Goal: Task Accomplishment & Management: Manage account settings

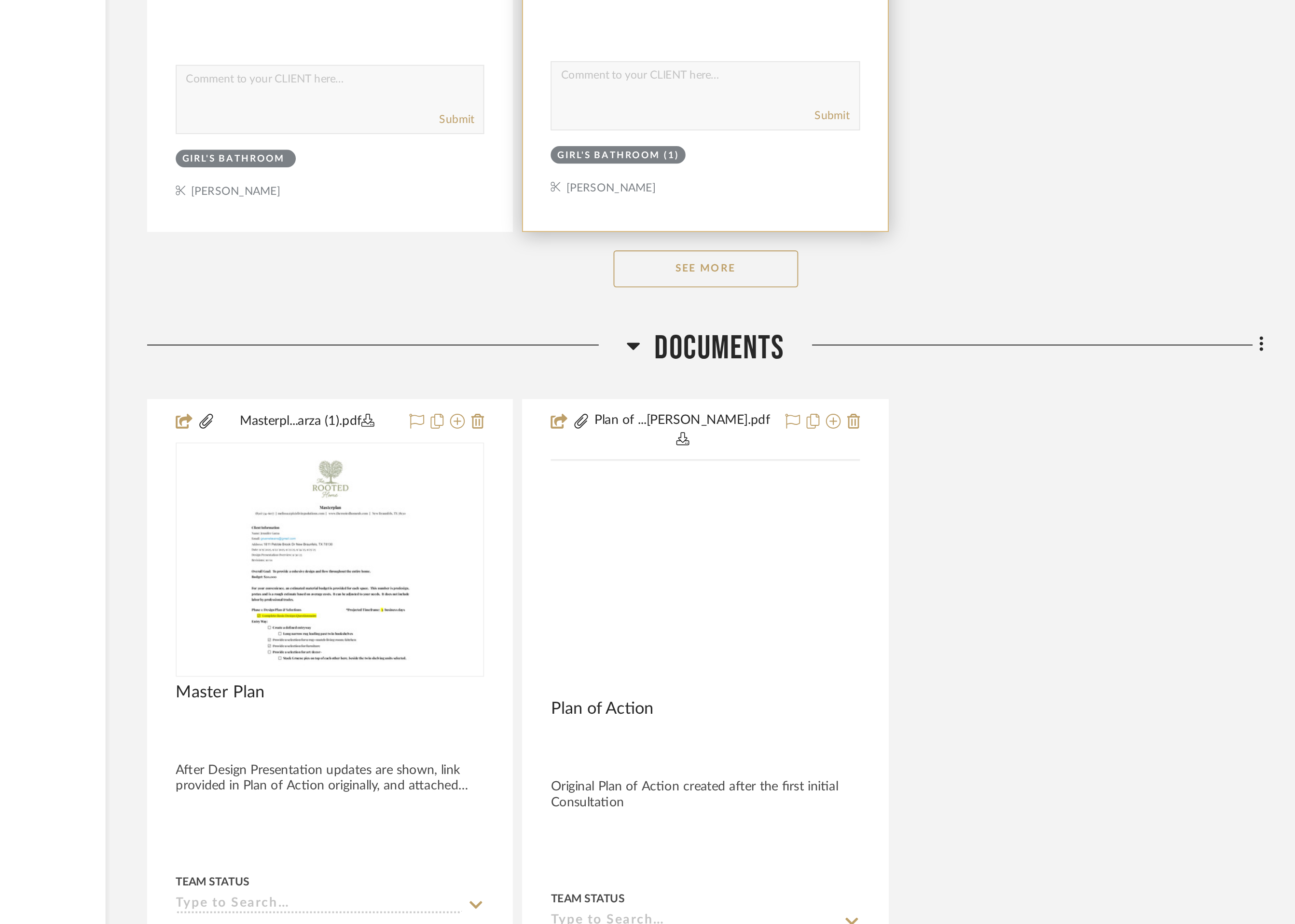
scroll to position [11026, 0]
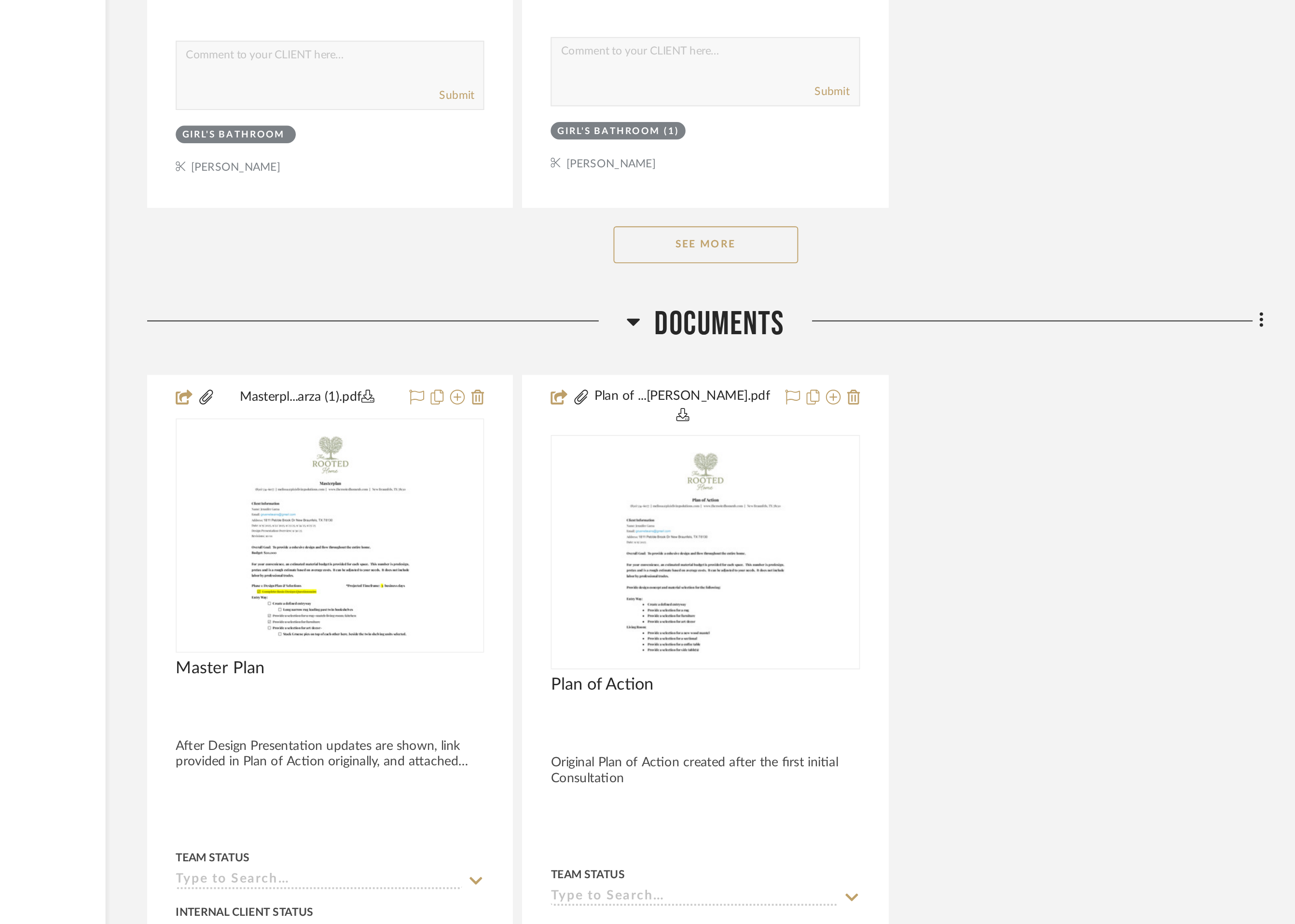
click at [744, 566] on button "See More" at bounding box center [743, 569] width 97 height 19
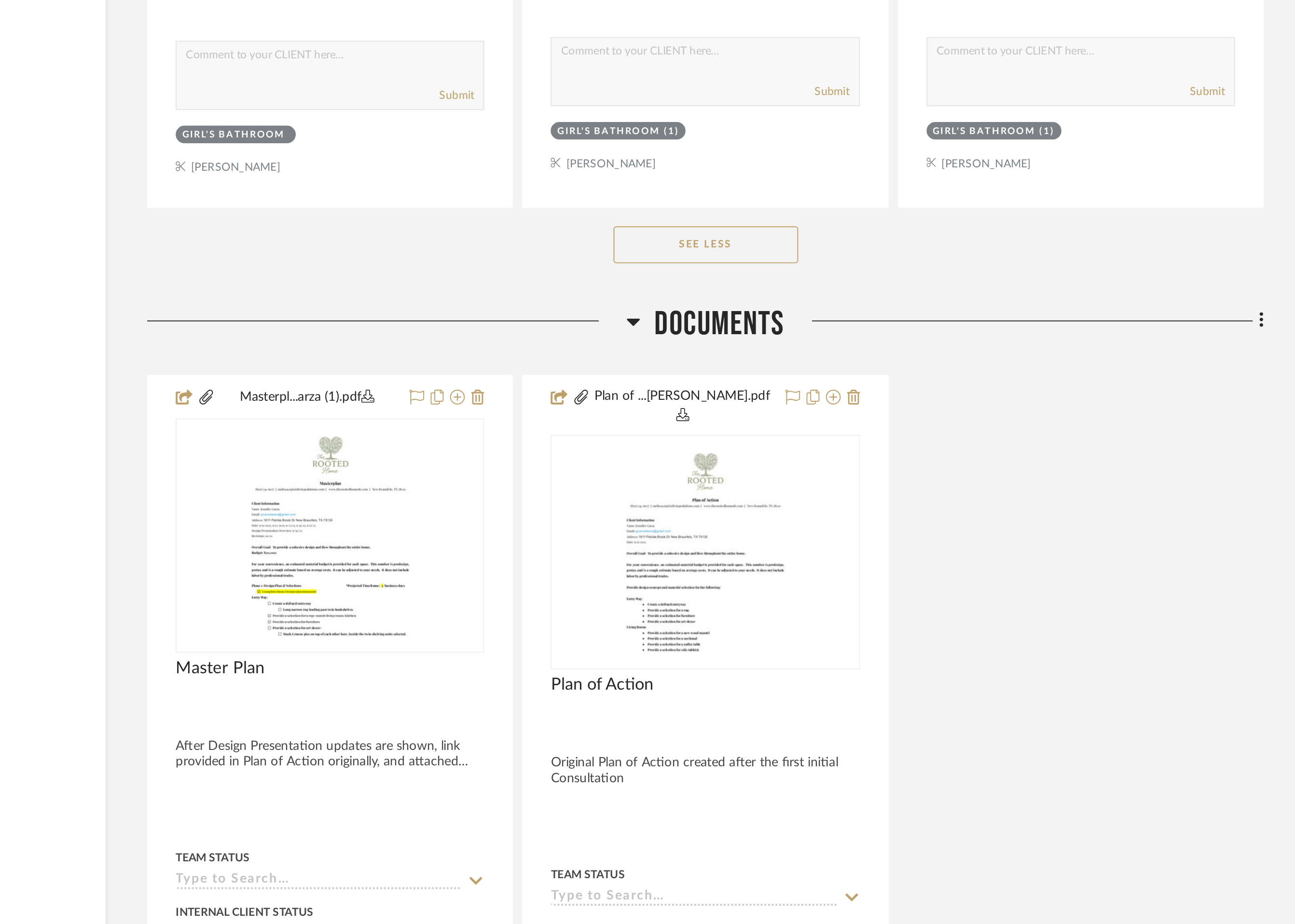
scroll to position [11025, 0]
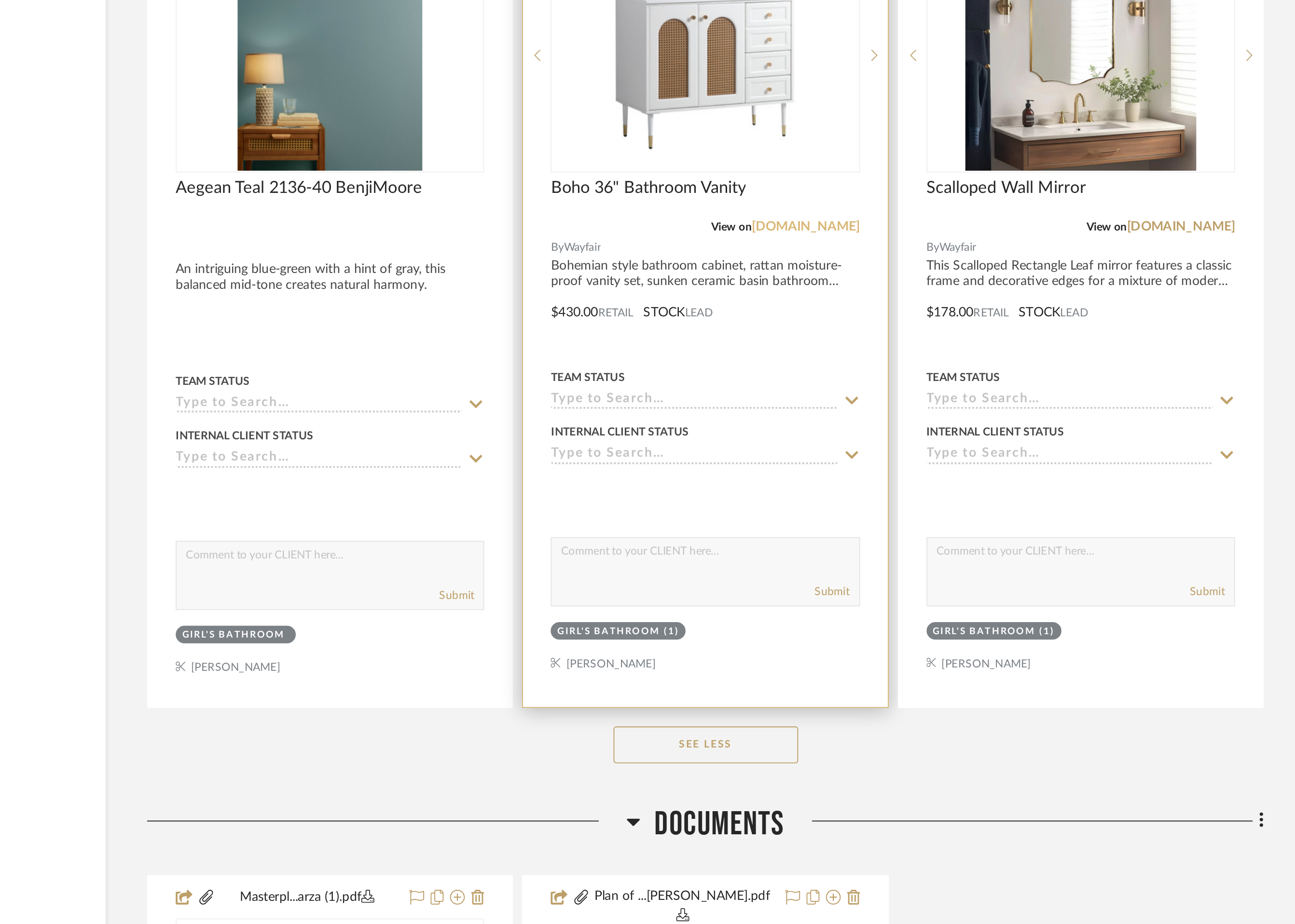
click at [799, 296] on link "[DOMAIN_NAME]" at bounding box center [795, 299] width 57 height 6
click at [688, 339] on div at bounding box center [742, 338] width 190 height 424
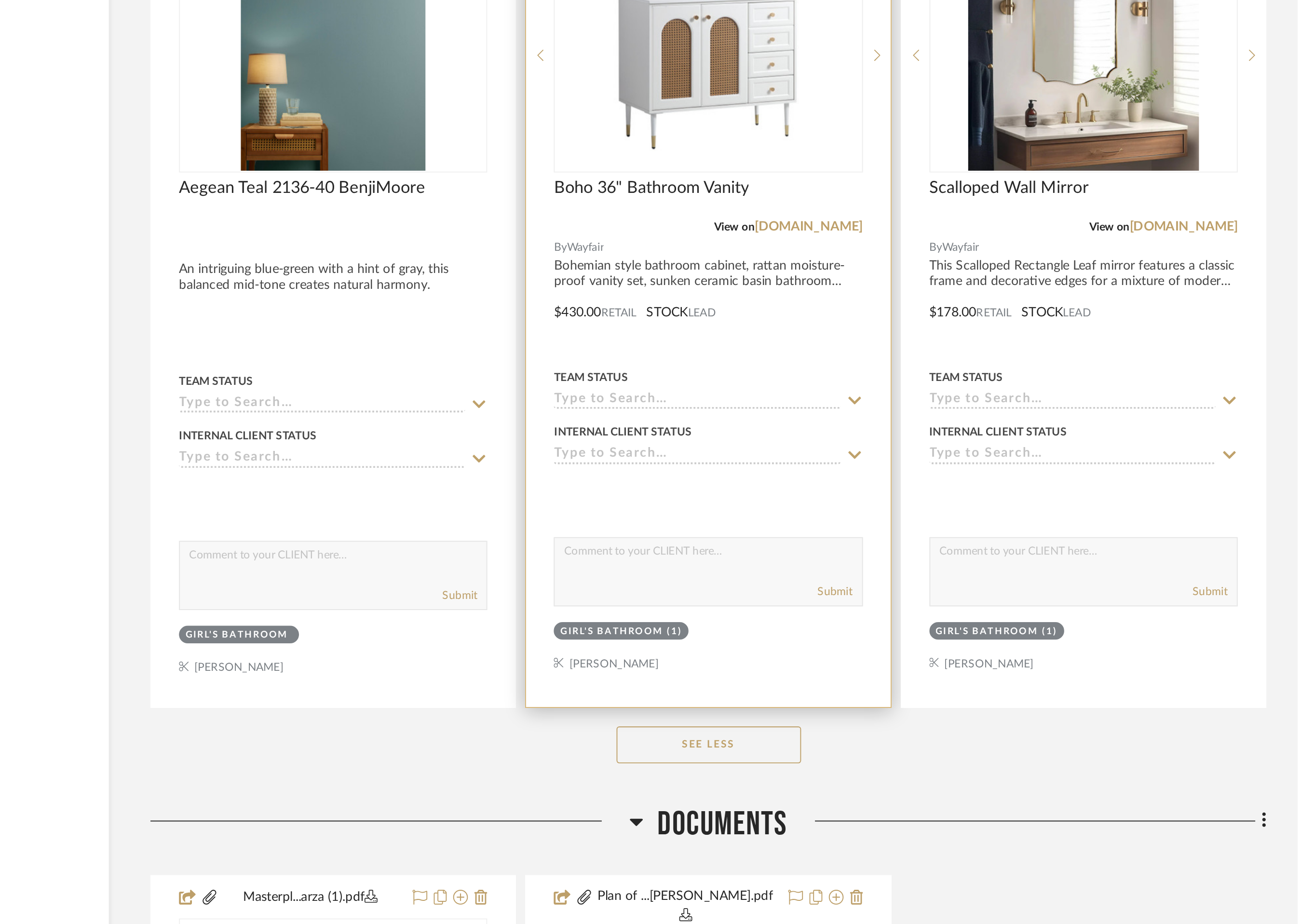
scroll to position [0, 0]
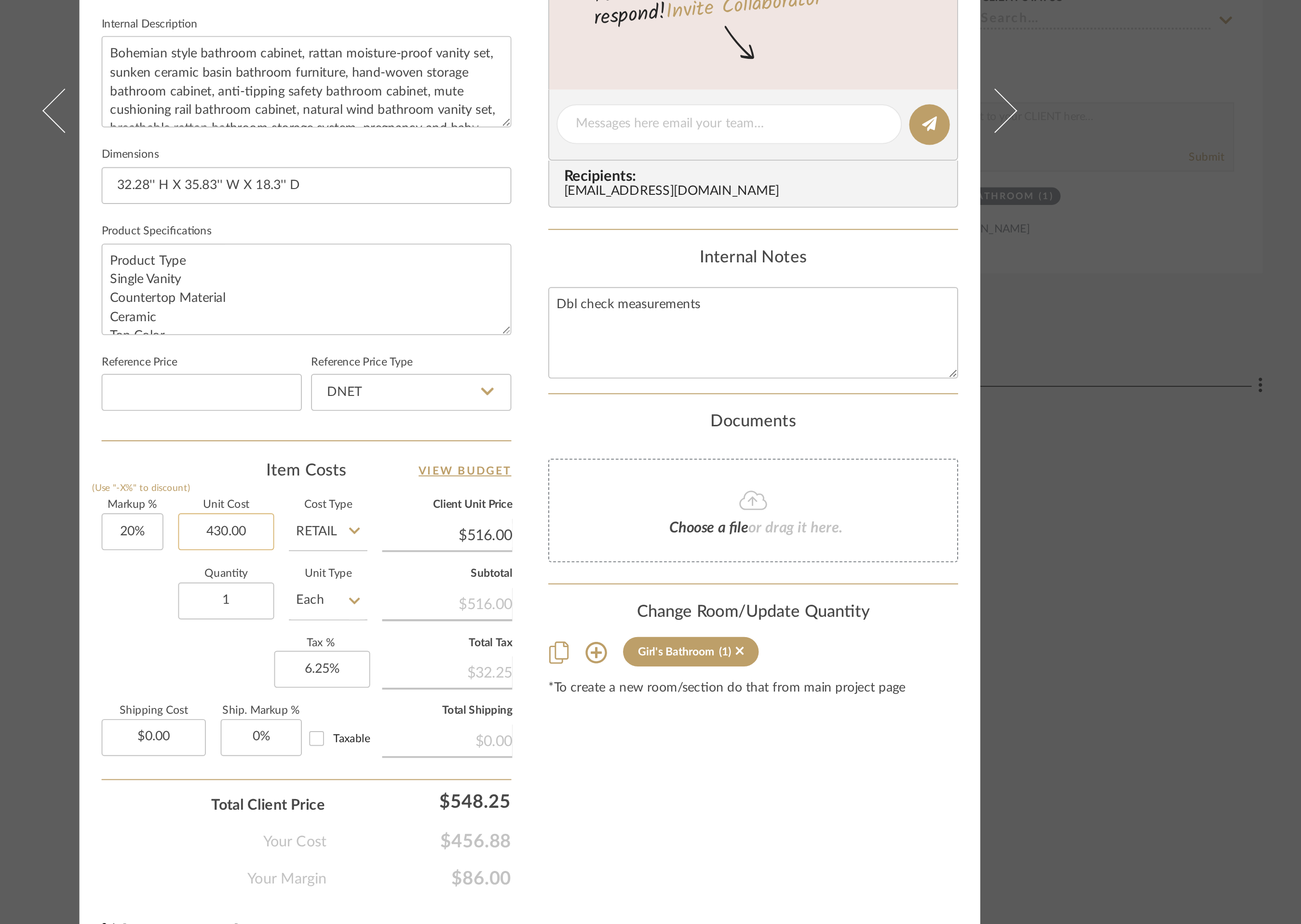
click at [488, 688] on input "430.00" at bounding box center [492, 686] width 50 height 19
type input "$599.00"
click at [706, 863] on div "Content here copies to Client View - confirm visibility there. Show in Client D…" at bounding box center [767, 476] width 214 height 794
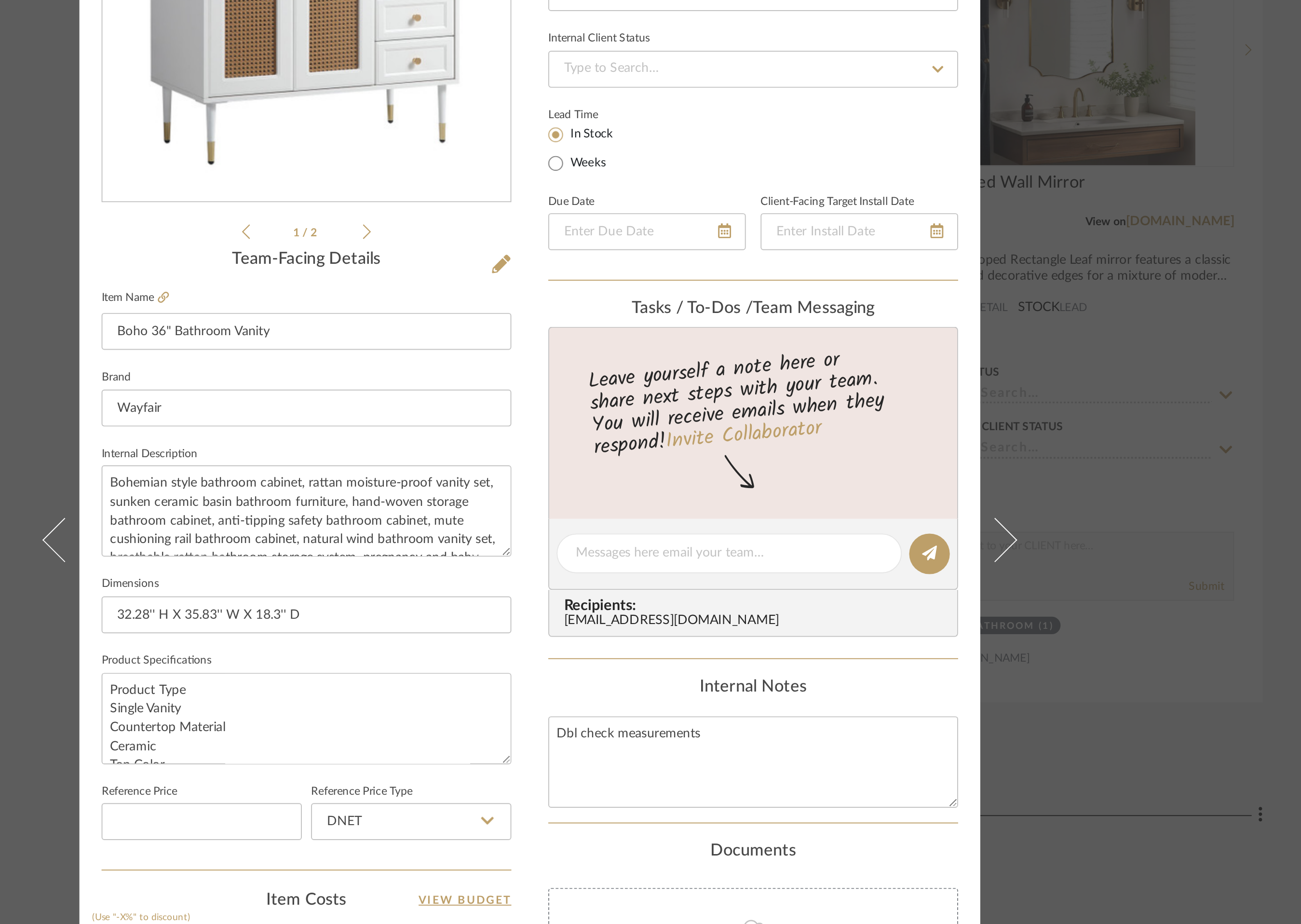
type input "$718.80"
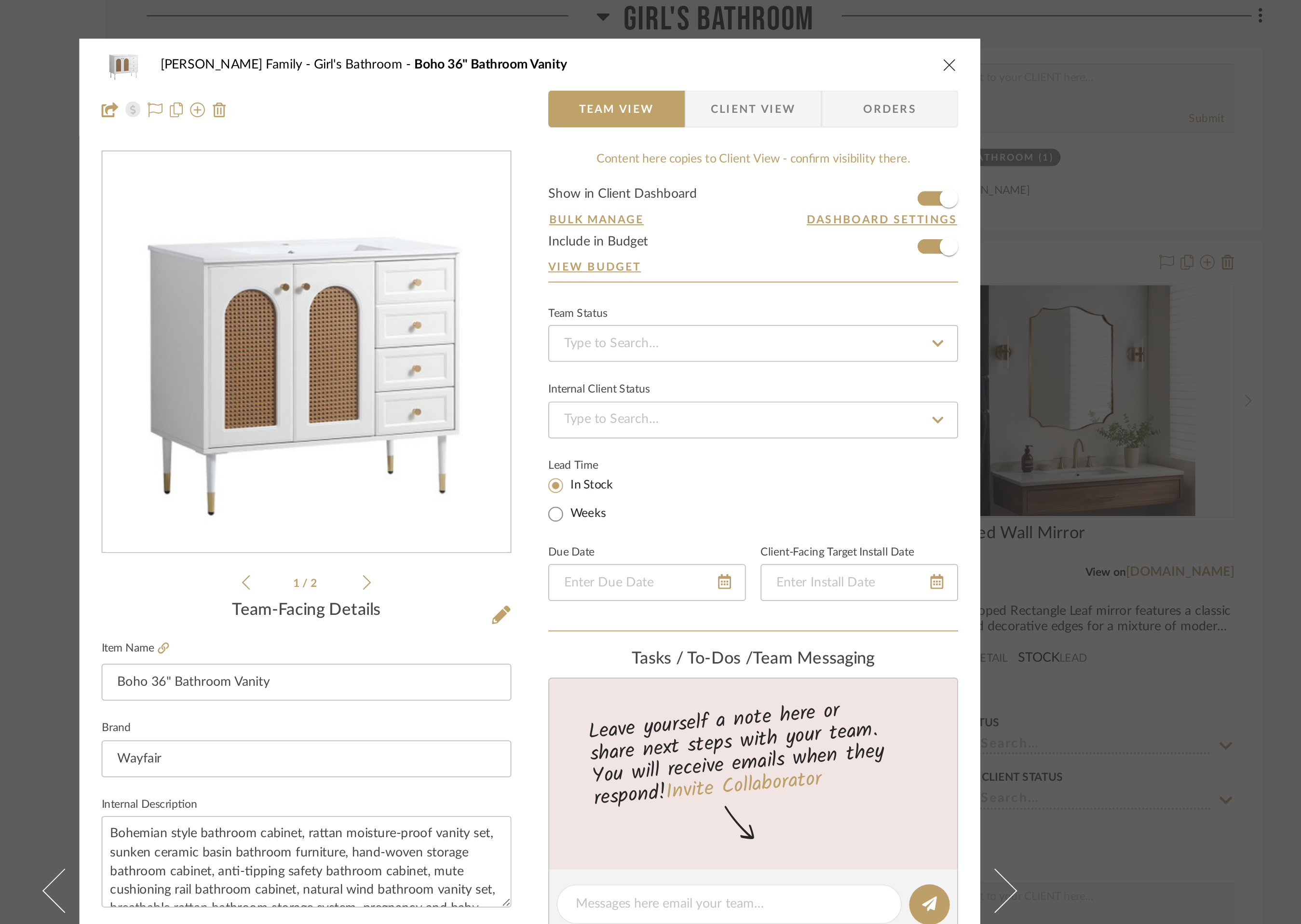
click at [869, 34] on icon "close" at bounding box center [870, 34] width 8 height 8
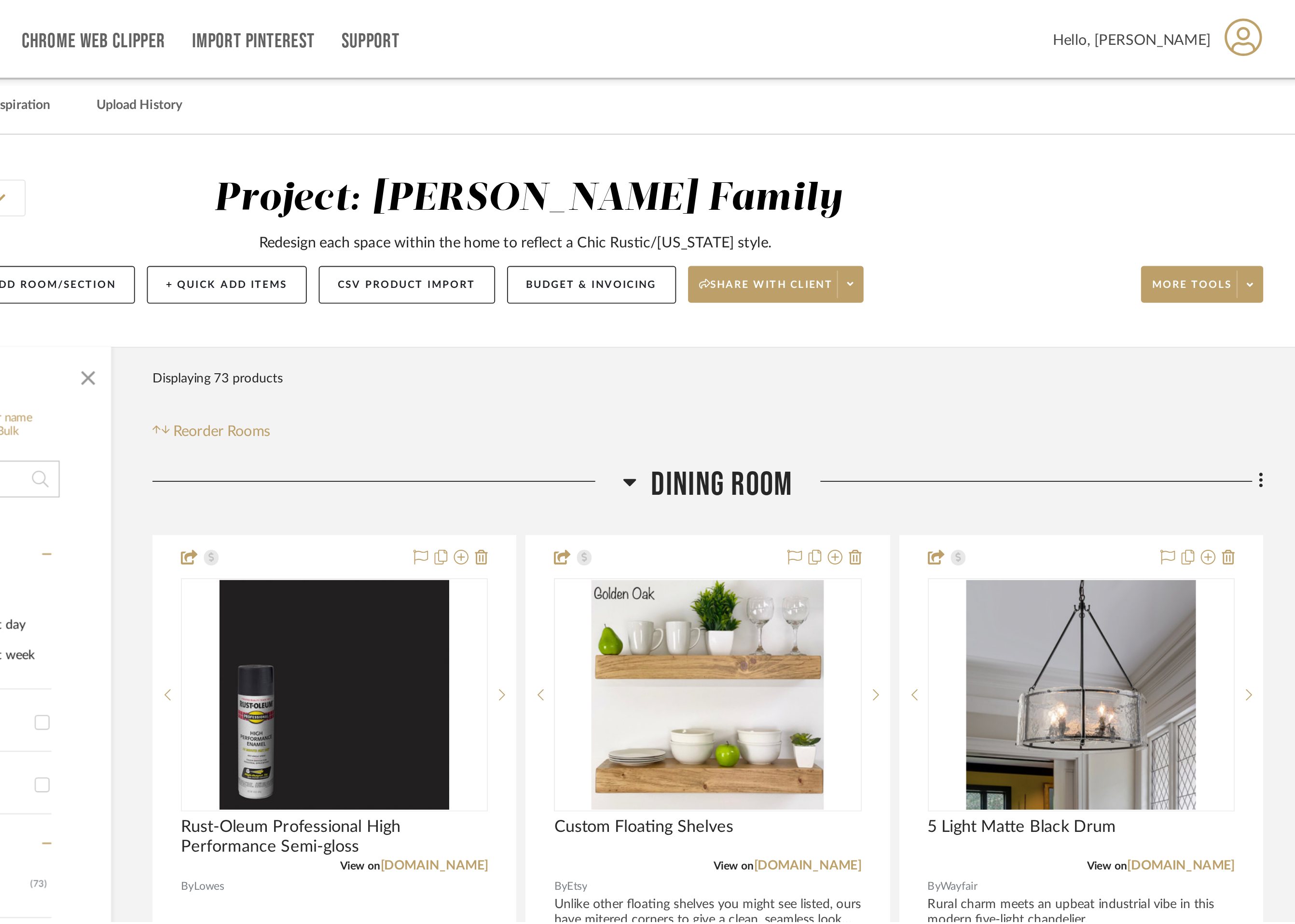
scroll to position [11025, 0]
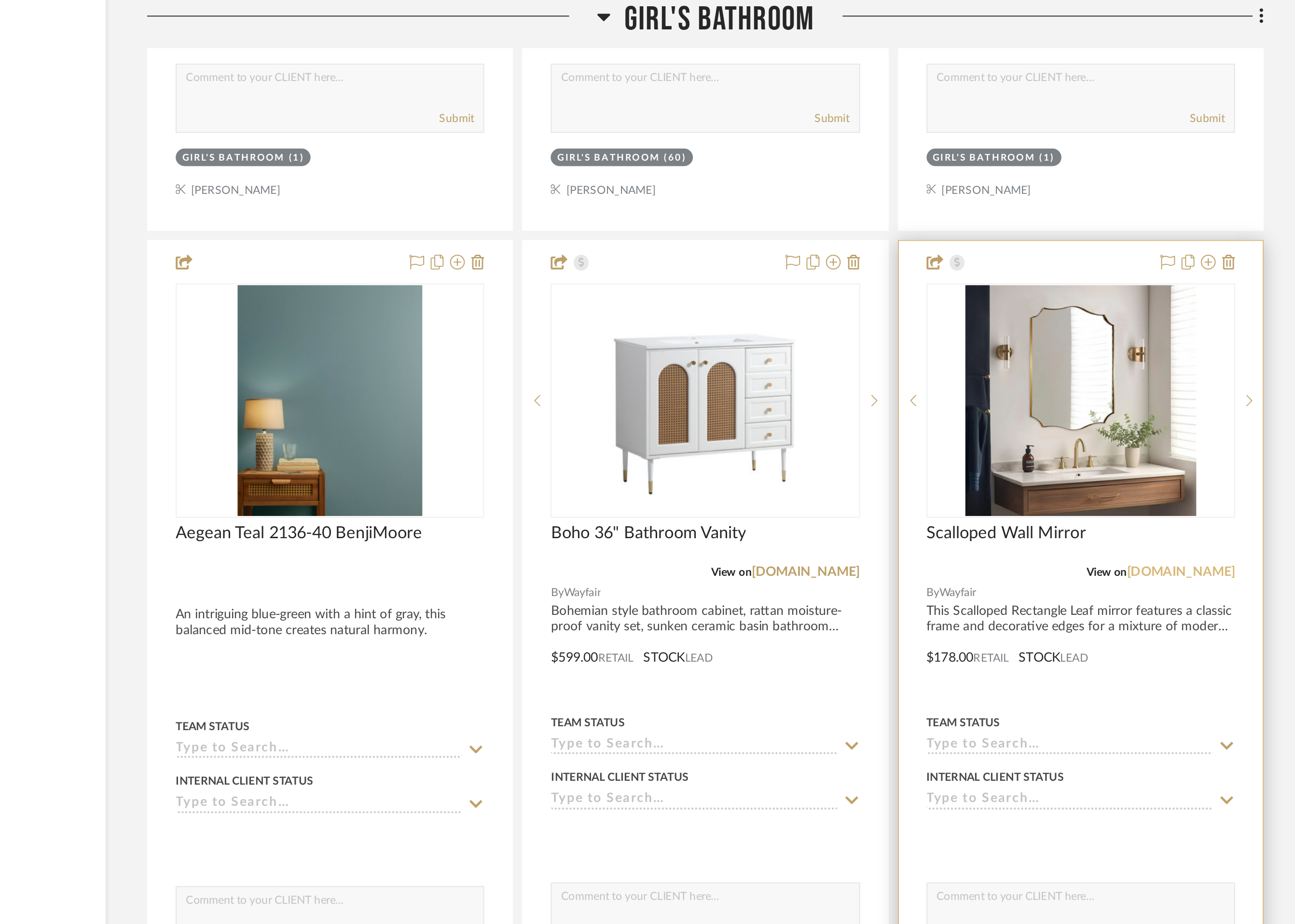
click at [1011, 296] on link "[DOMAIN_NAME]" at bounding box center [991, 299] width 57 height 6
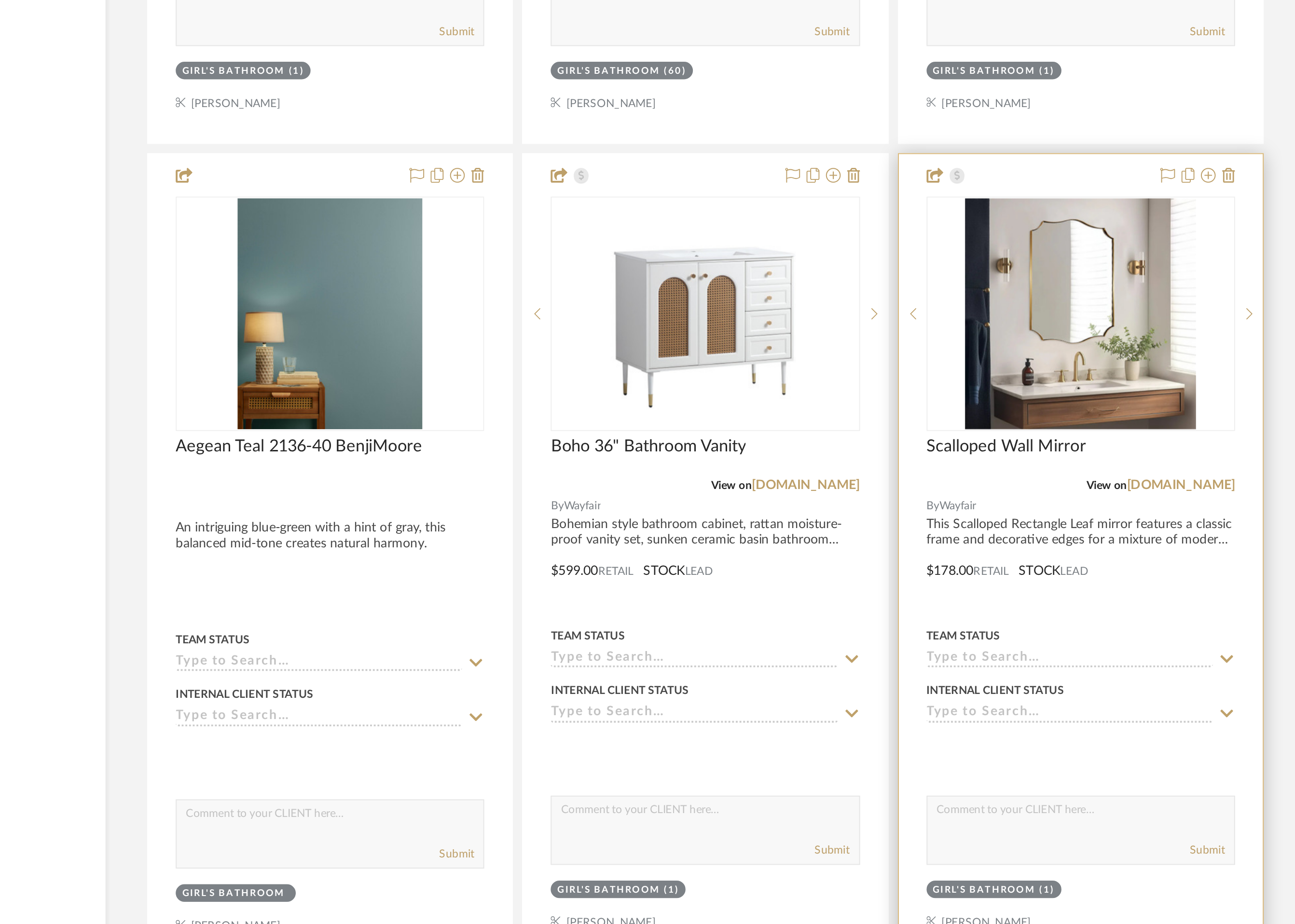
click at [911, 323] on div at bounding box center [938, 338] width 190 height 424
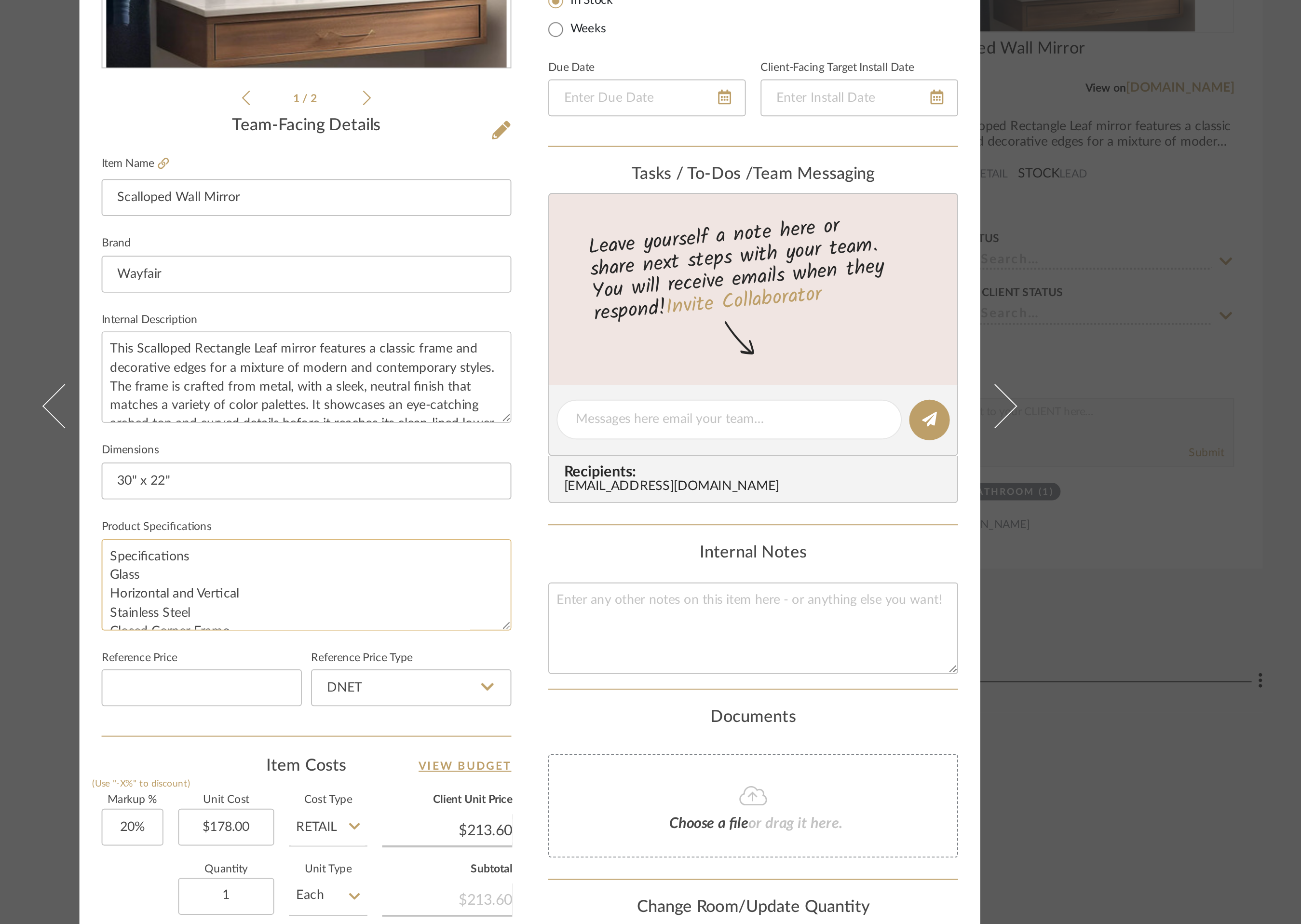
scroll to position [30, 0]
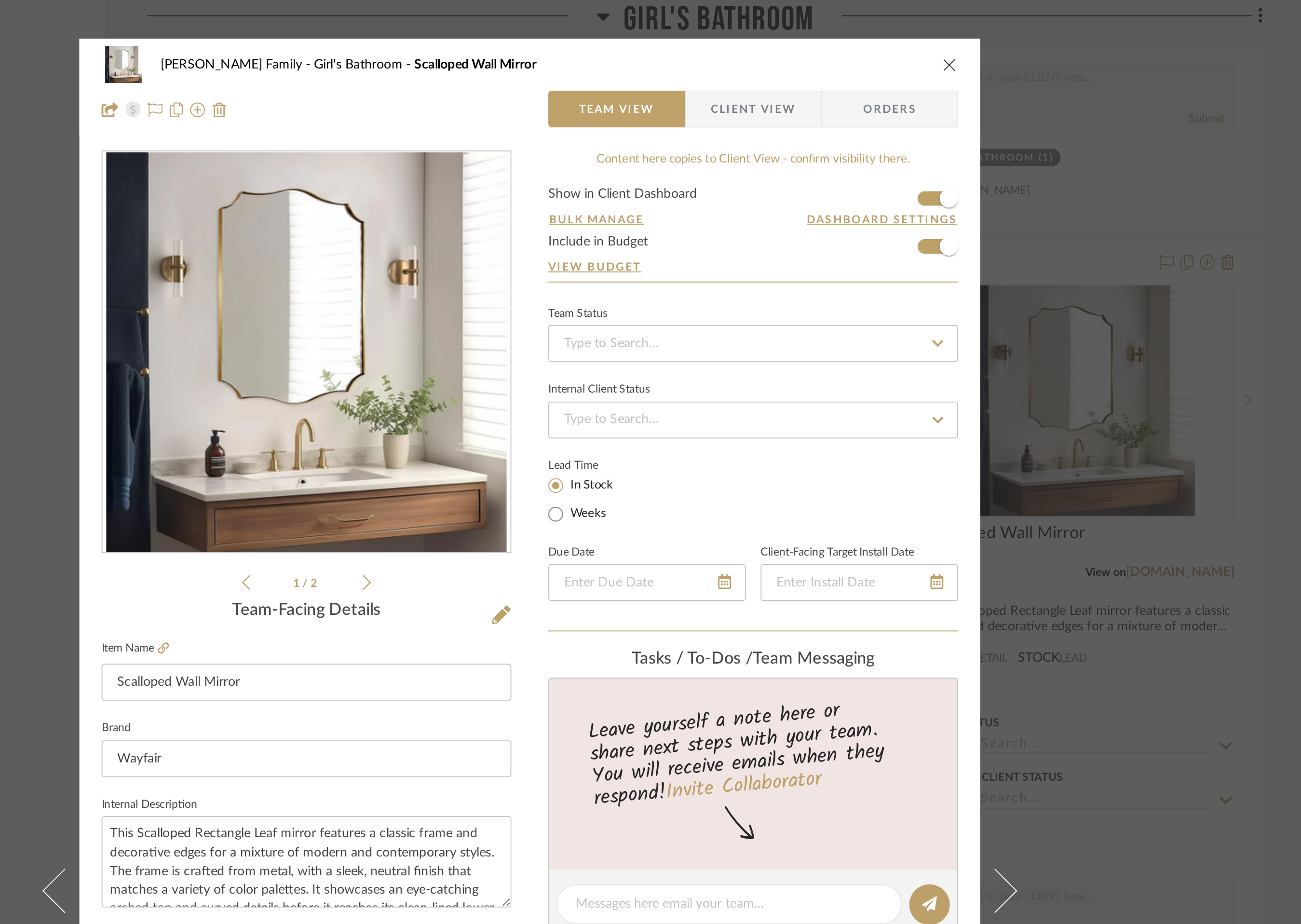
click at [866, 30] on icon "close" at bounding box center [870, 34] width 8 height 8
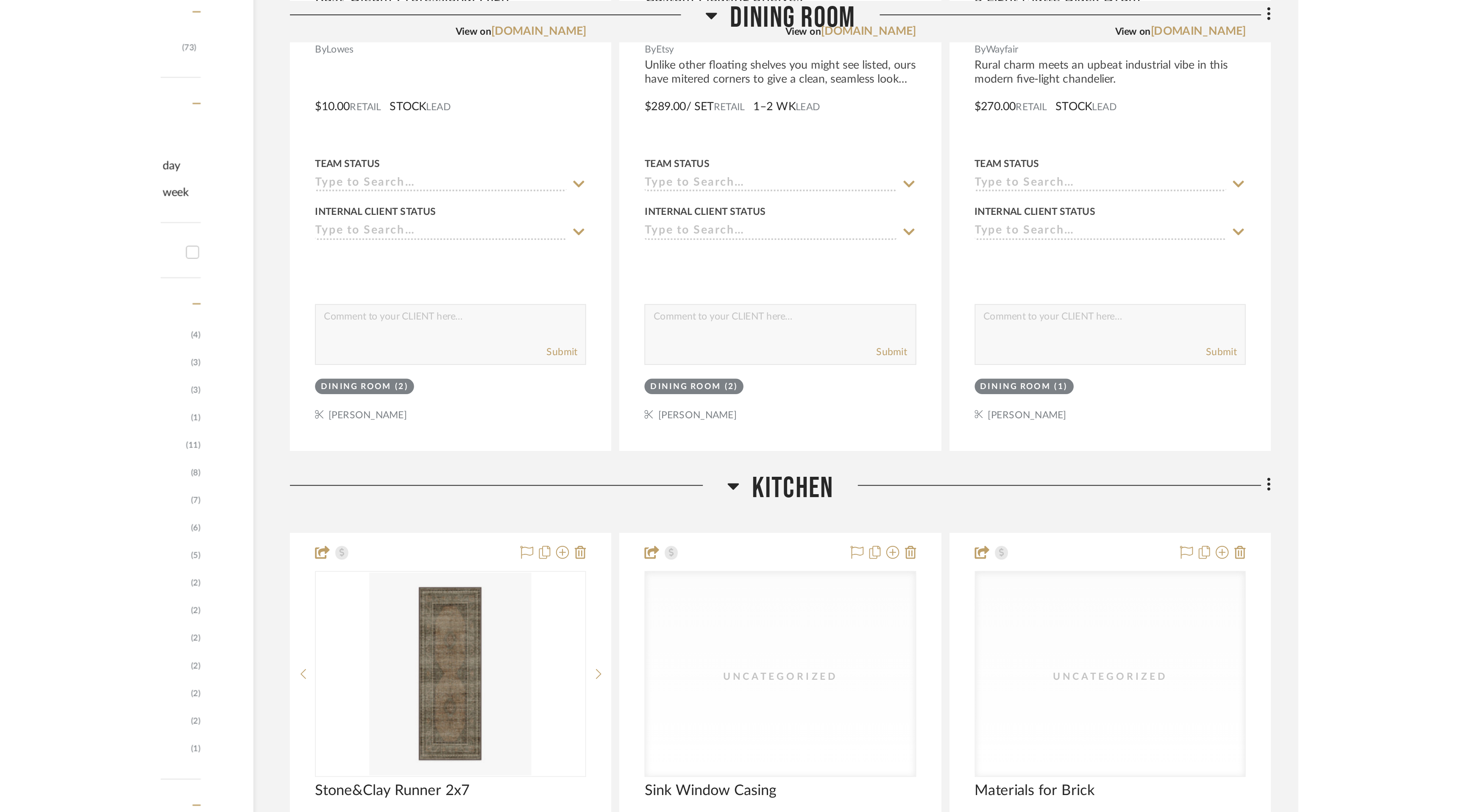
scroll to position [0, 0]
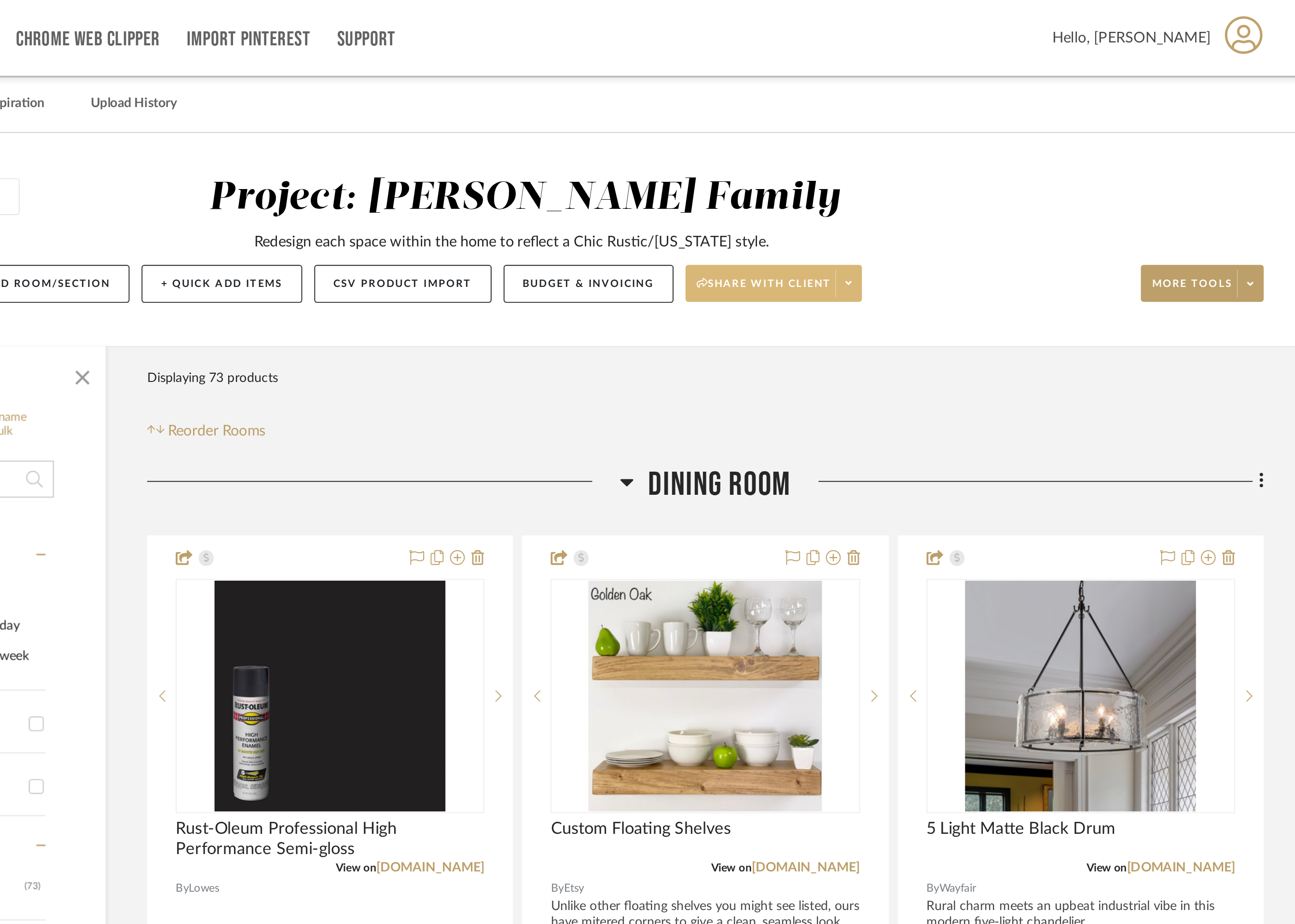
click at [782, 146] on span "Share with client" at bounding box center [772, 152] width 70 height 14
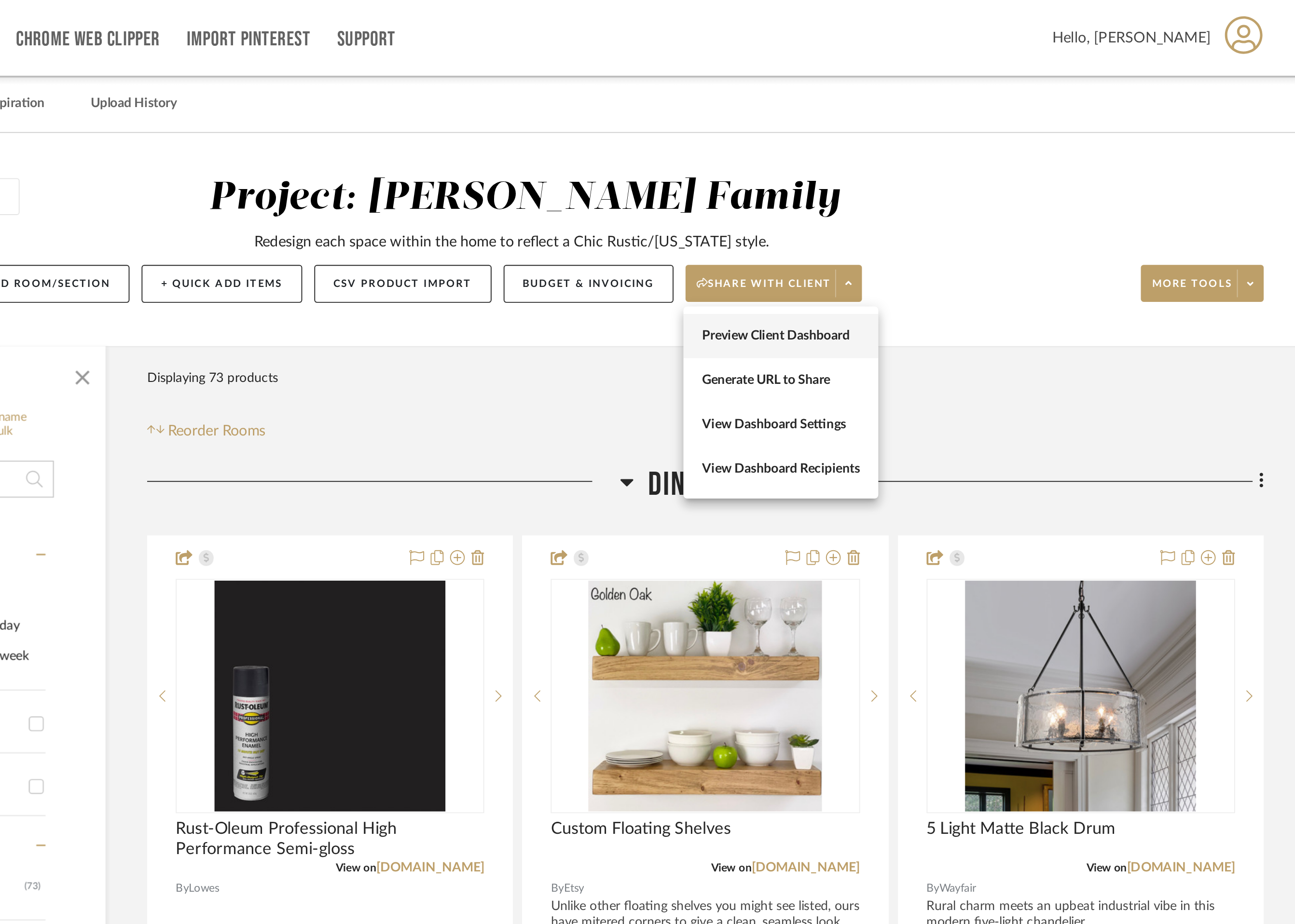
click at [780, 173] on span "Preview Client Dashboard" at bounding box center [782, 175] width 83 height 8
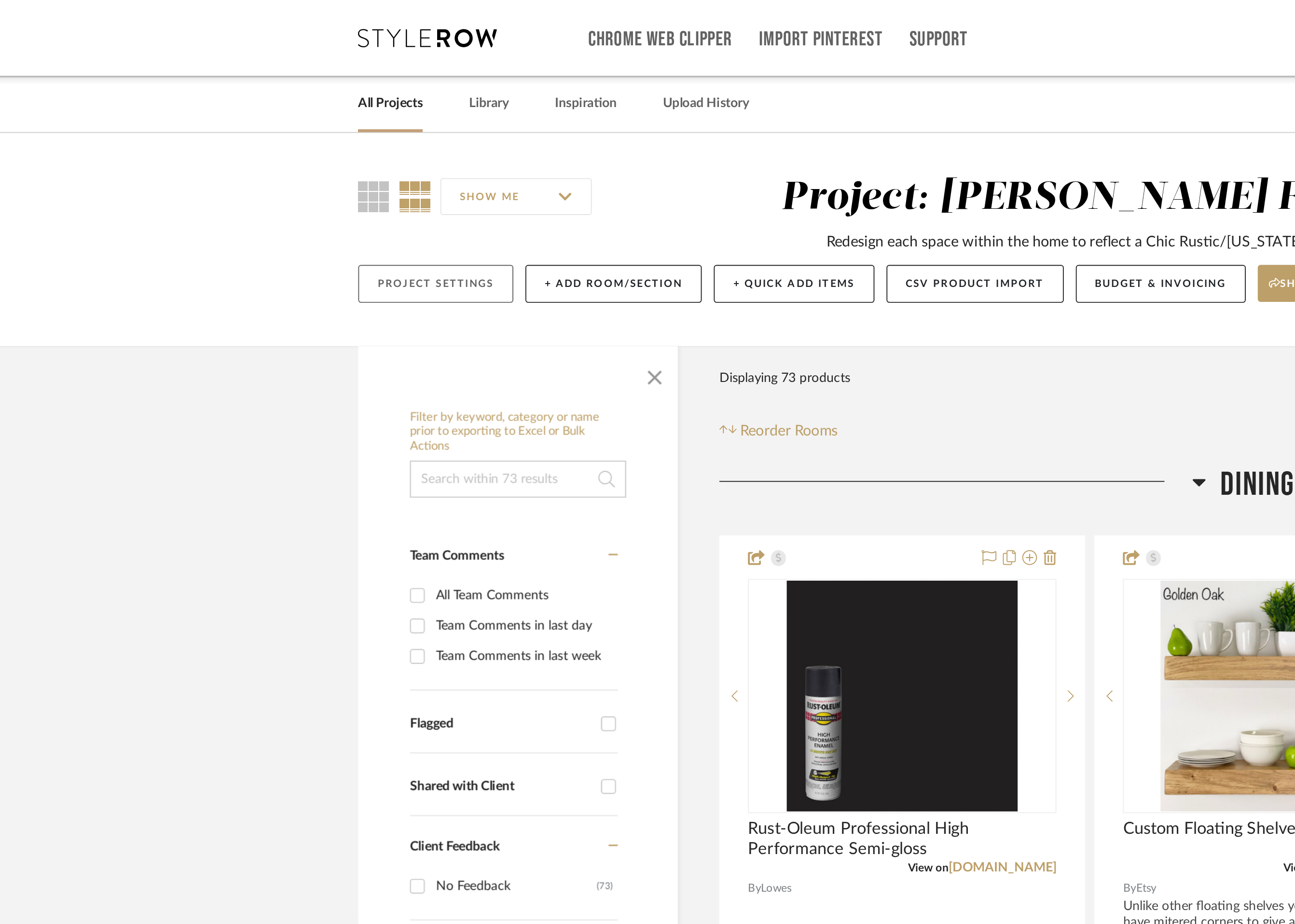
click at [305, 150] on button "Project Settings" at bounding box center [302, 148] width 81 height 20
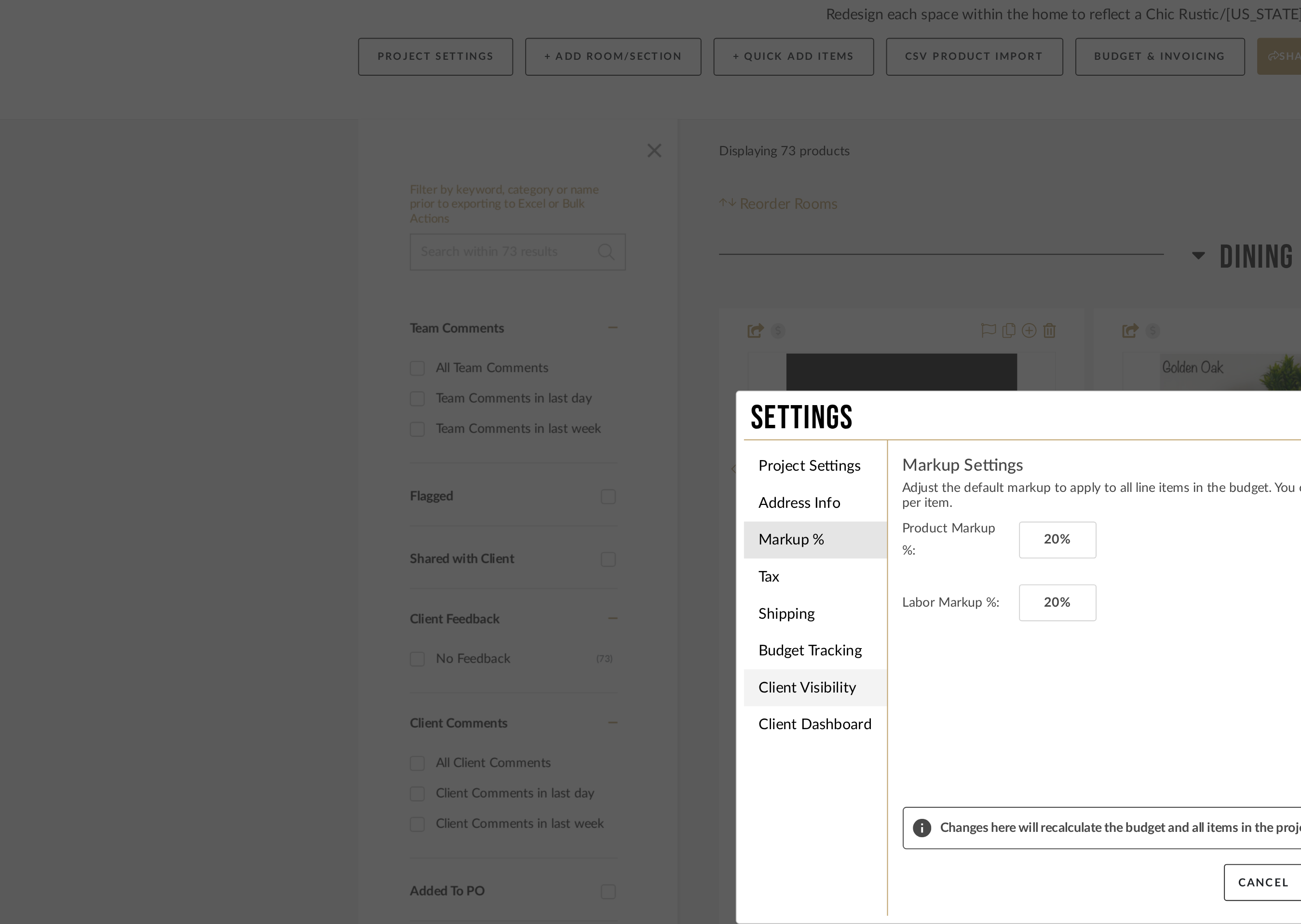
click at [503, 480] on li "Client Visibility" at bounding box center [501, 478] width 75 height 19
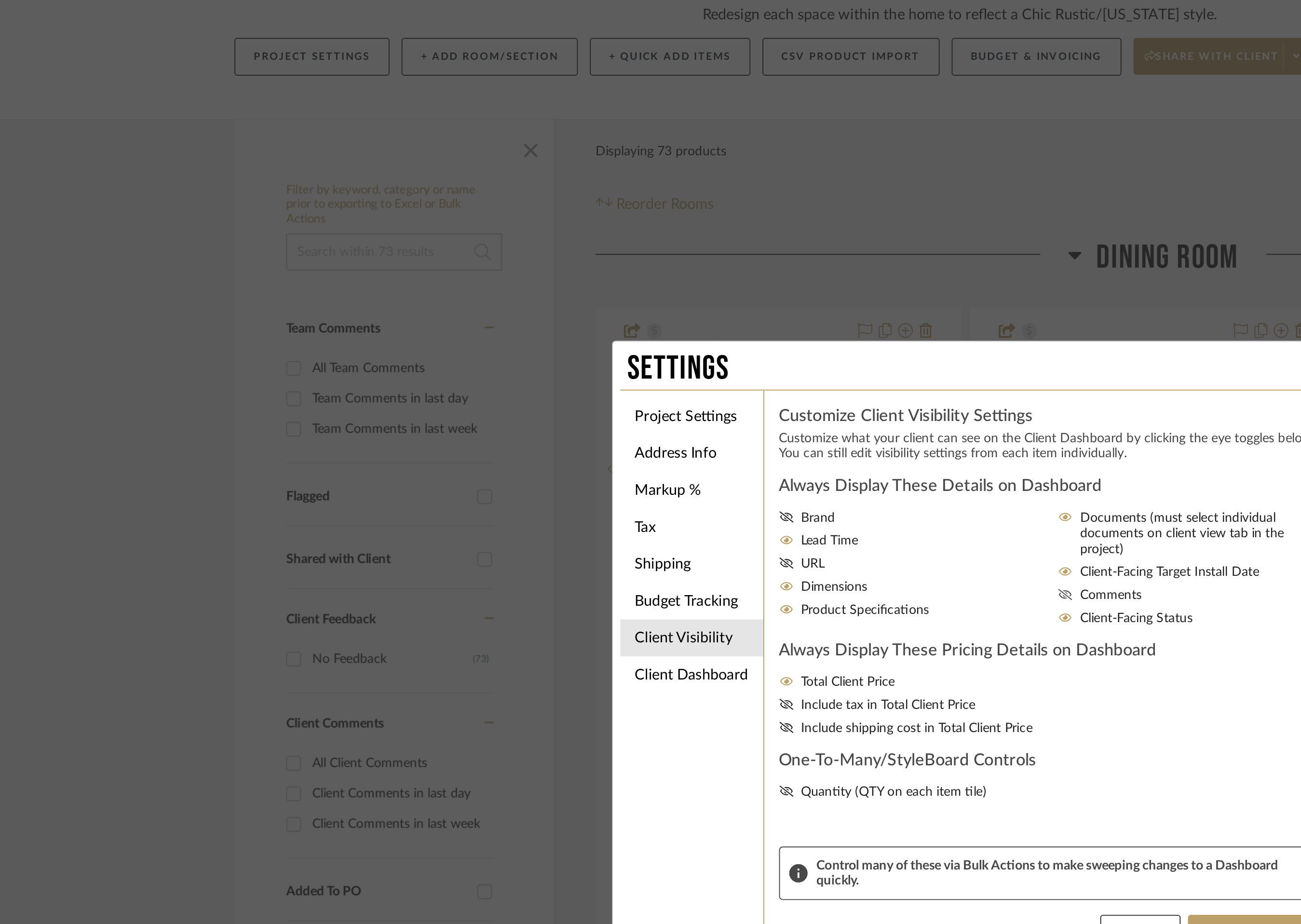
click at [693, 427] on icon at bounding box center [696, 429] width 8 height 6
click at [0, 0] on input "Comments" at bounding box center [0, 0] width 0 height 0
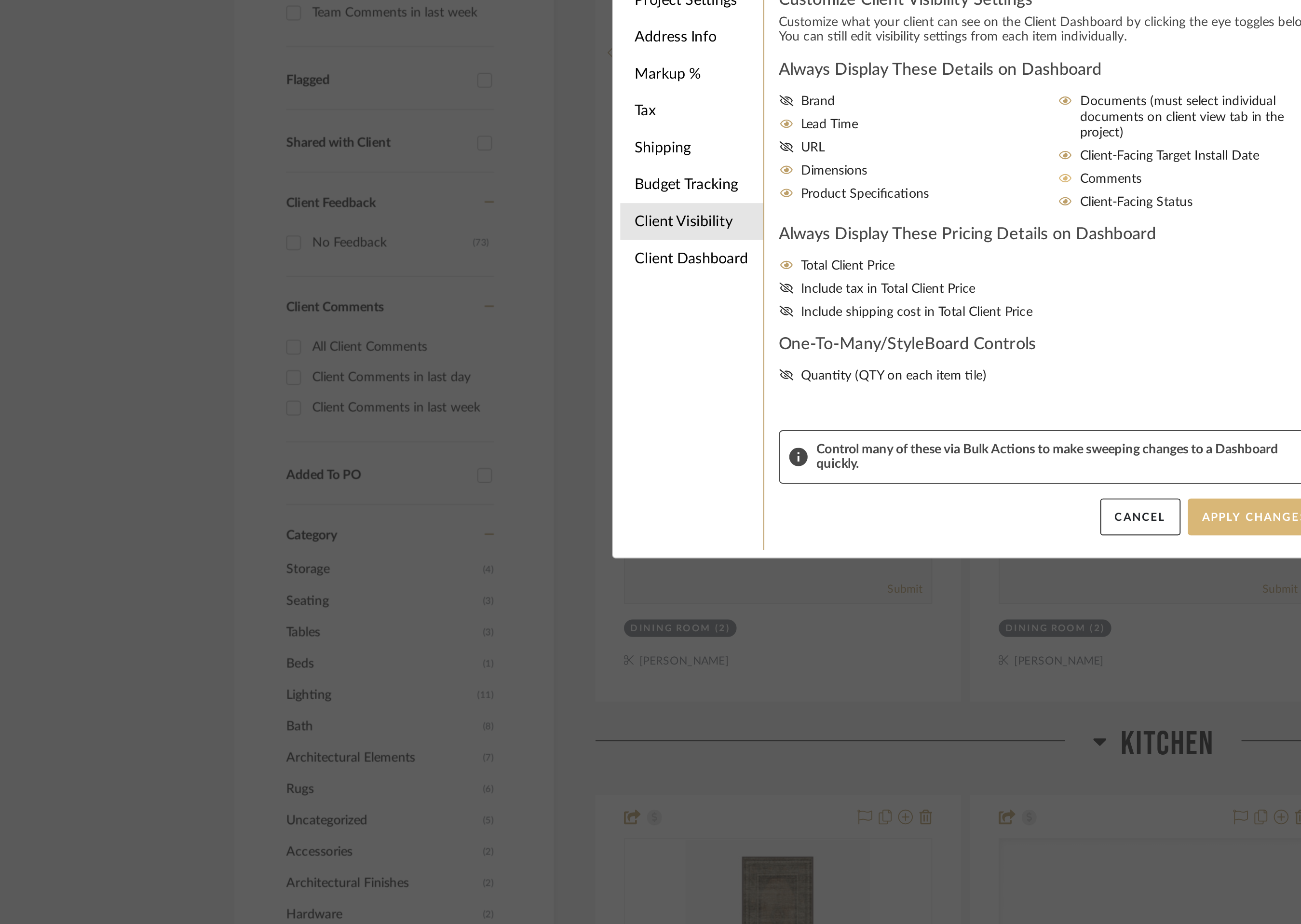
click at [784, 608] on button "Apply Changes" at bounding box center [795, 606] width 70 height 19
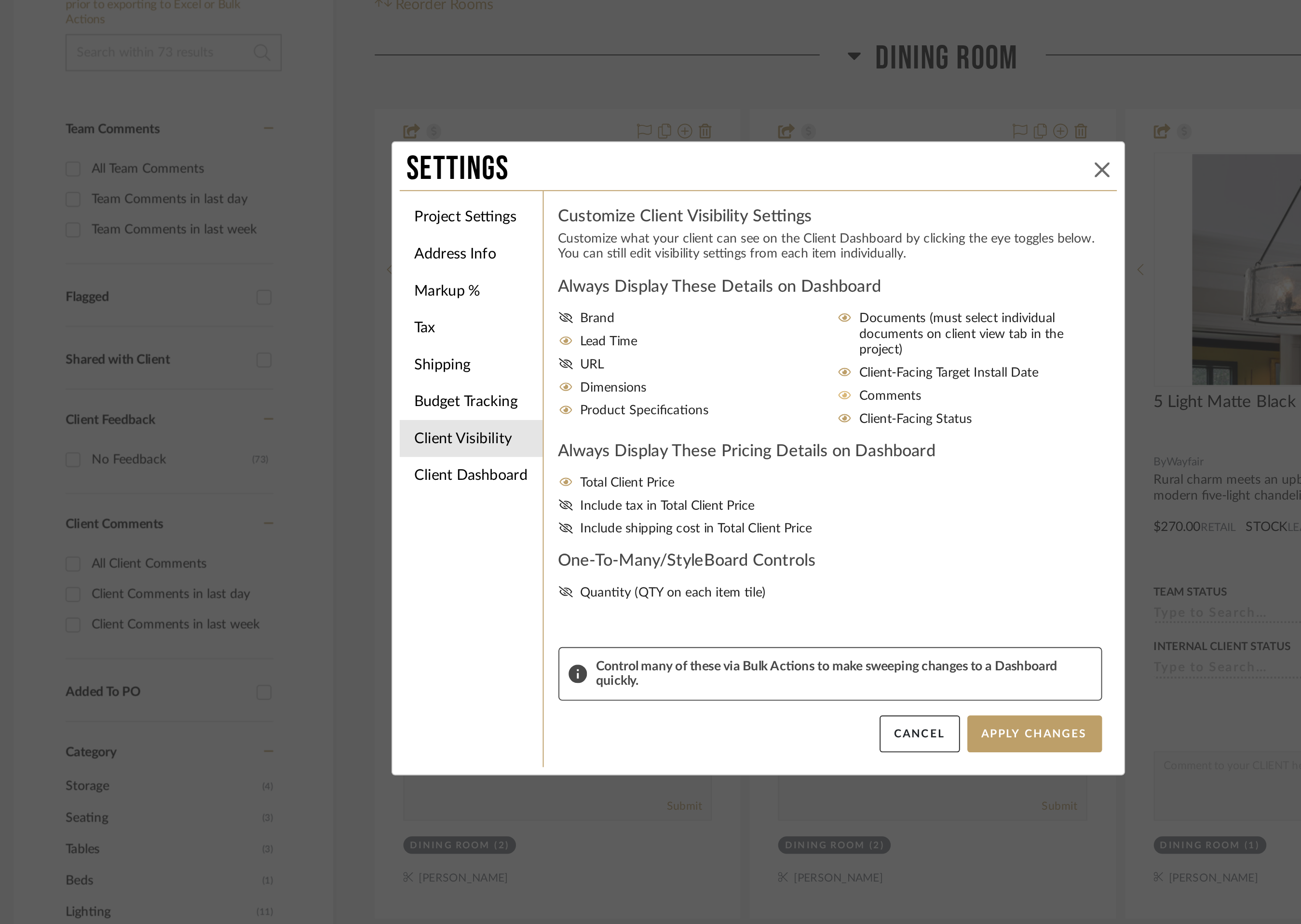
click at [829, 311] on icon at bounding box center [831, 311] width 8 height 8
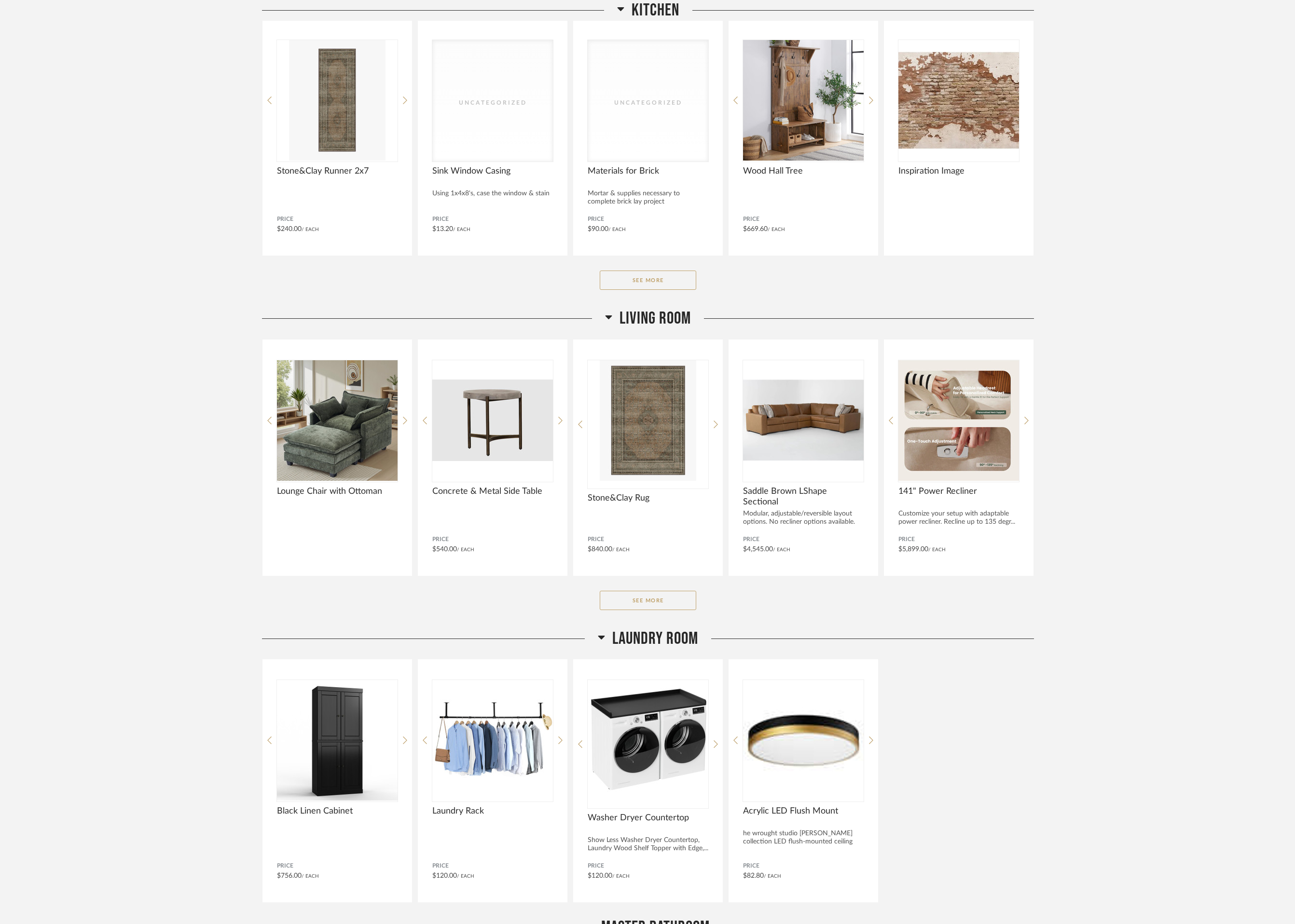
scroll to position [427, 0]
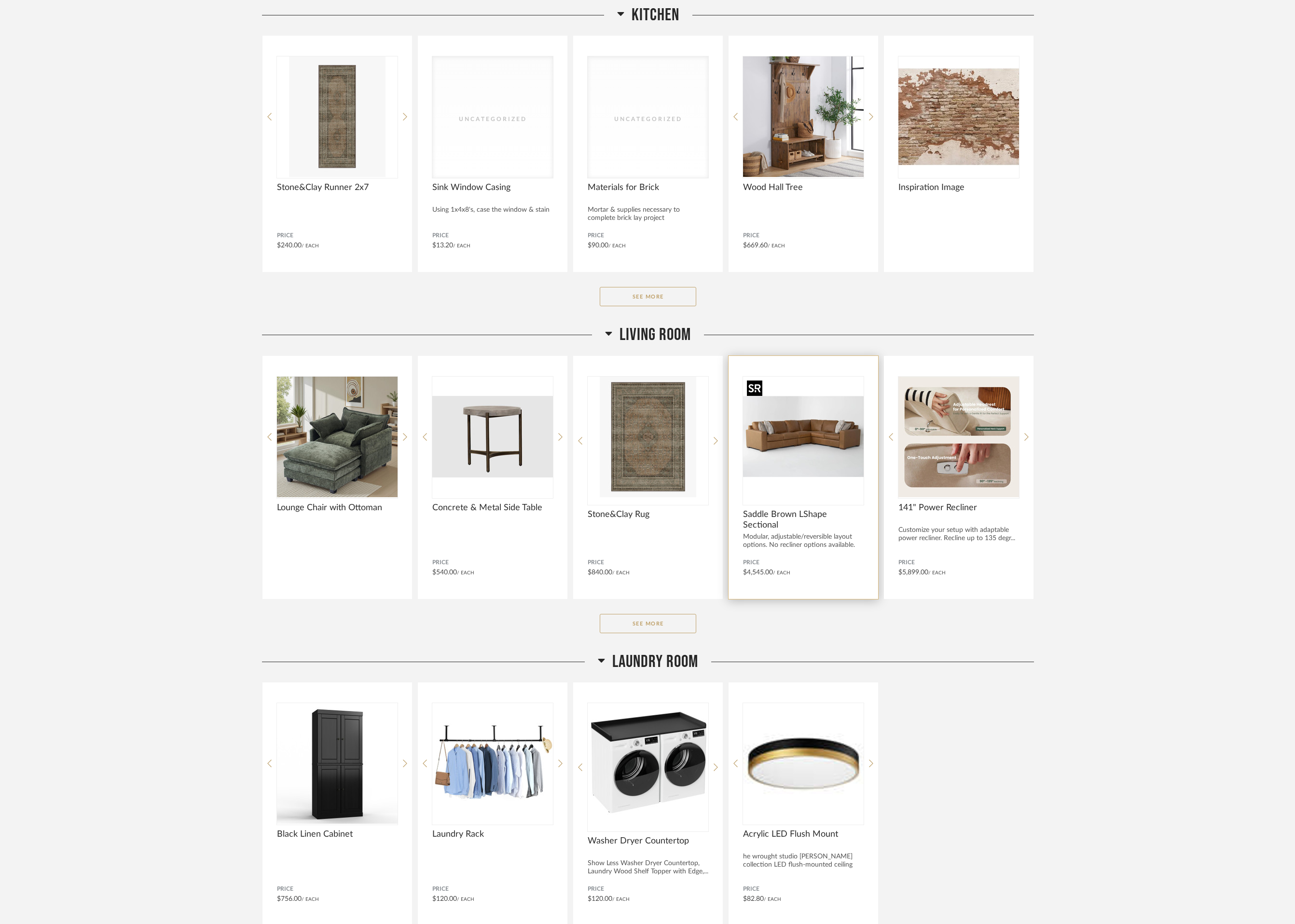
click at [792, 454] on img "0" at bounding box center [803, 437] width 121 height 120
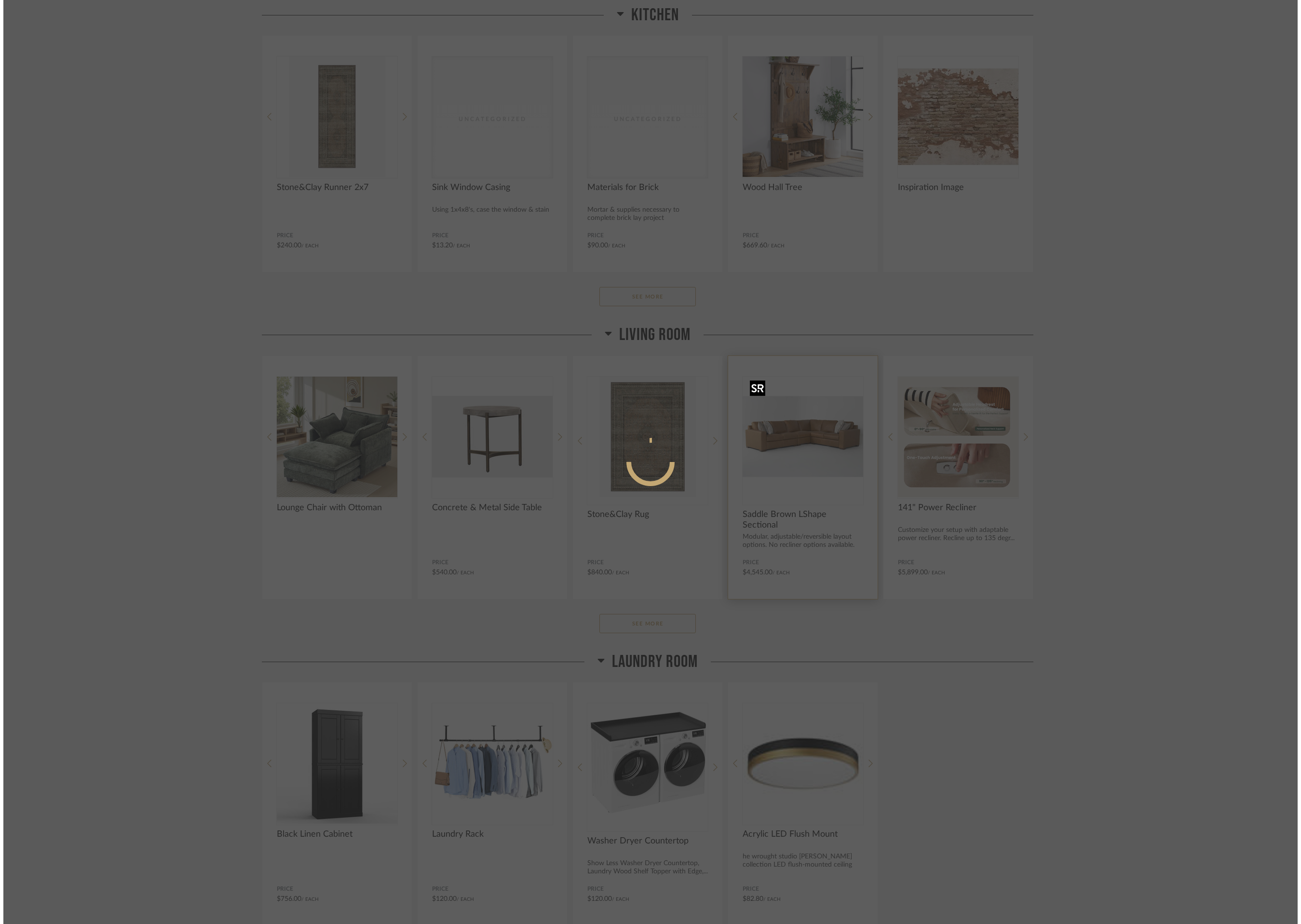
scroll to position [0, 0]
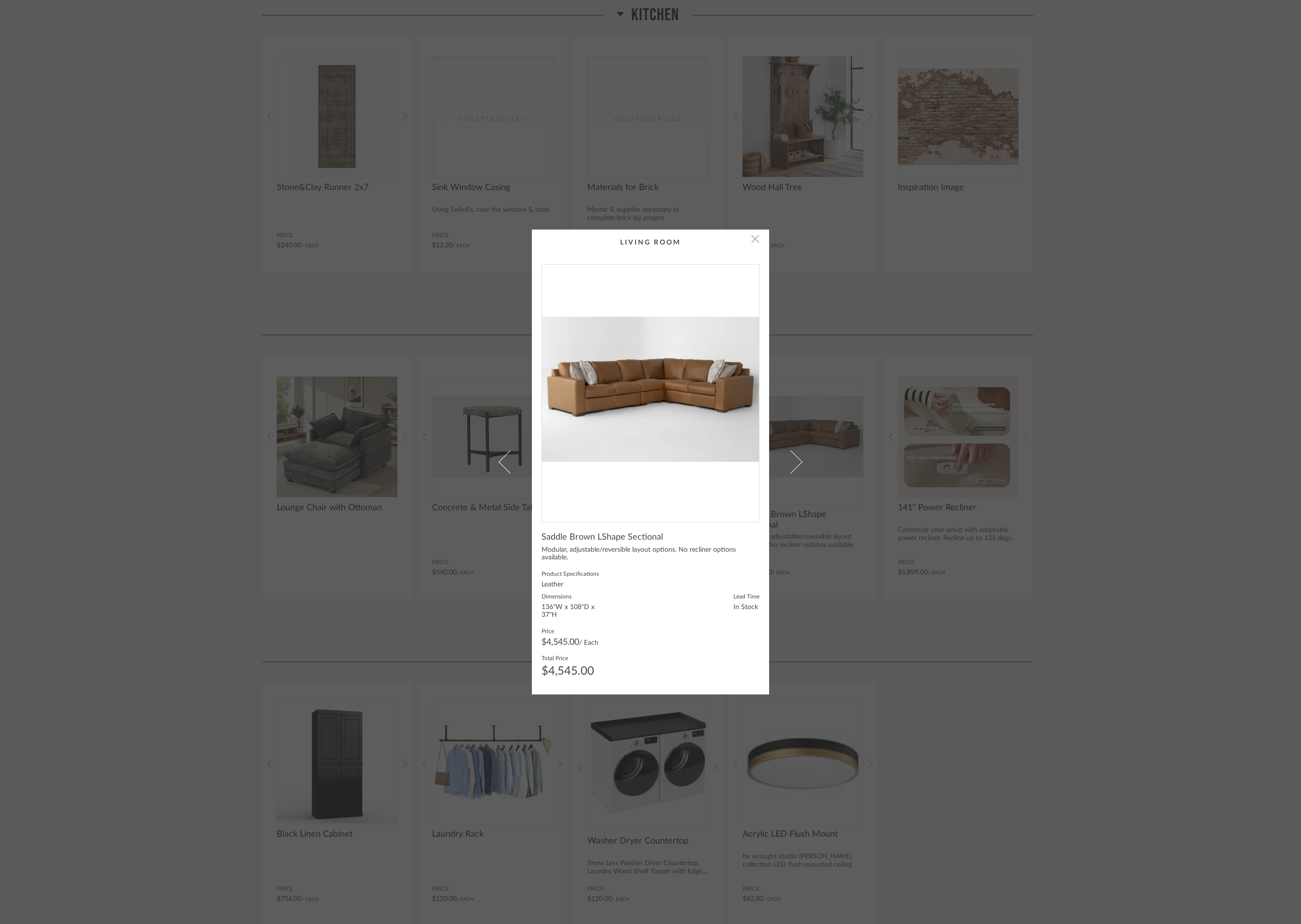
click at [752, 236] on span "button" at bounding box center [755, 239] width 19 height 19
